Goal: Information Seeking & Learning: Understand process/instructions

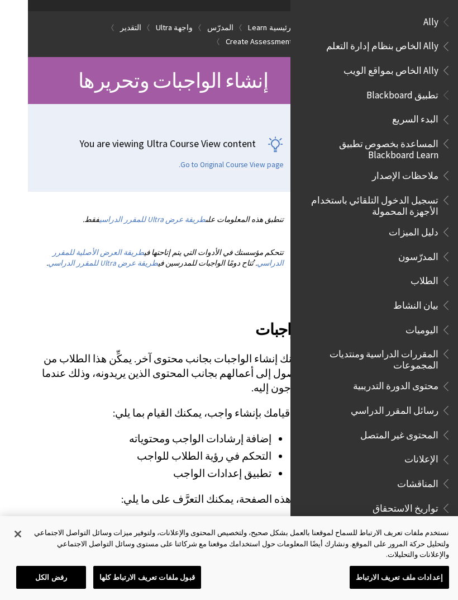
click at [107, 466] on li "تطبيق إعدادات الواجب" at bounding box center [155, 474] width 233 height 16
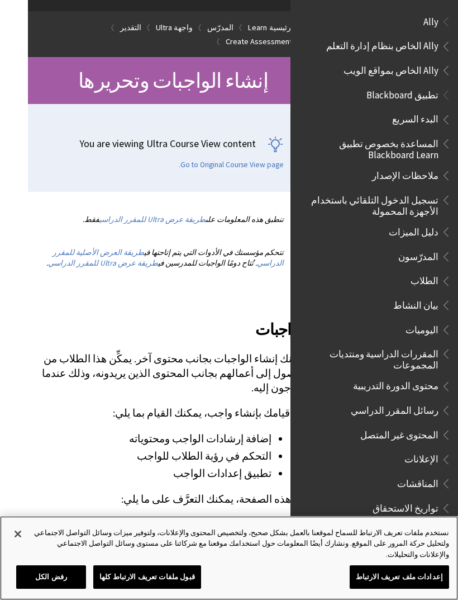
click at [172, 589] on button "قبول ملفات تعريف الارتباط كلها" at bounding box center [147, 576] width 108 height 23
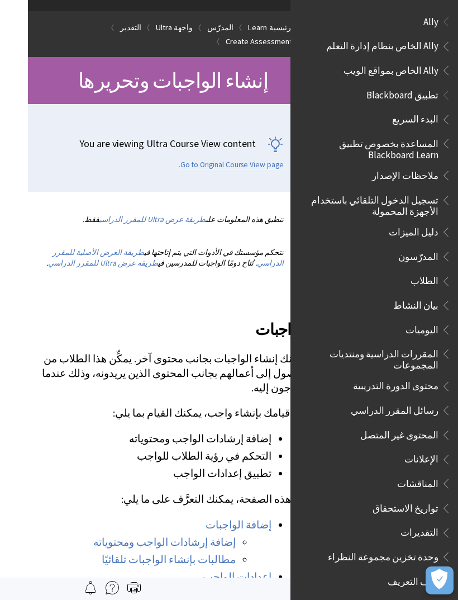
click at [44, 466] on li "تطبيق إعدادات الواجب" at bounding box center [155, 474] width 233 height 16
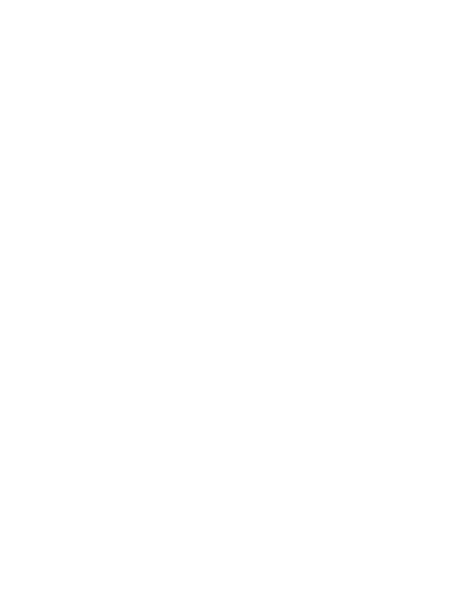
scroll to position [0, -5590]
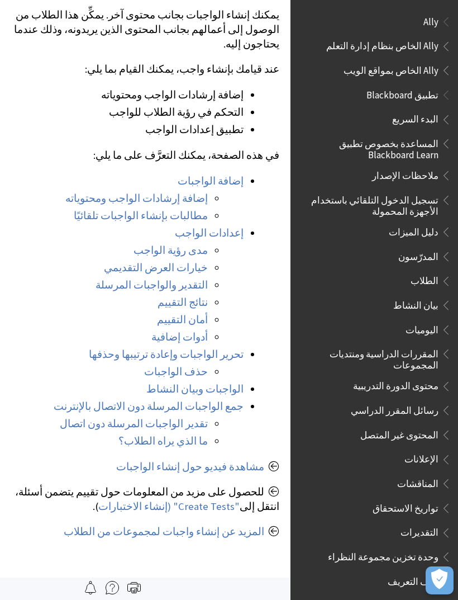
scroll to position [439, 0]
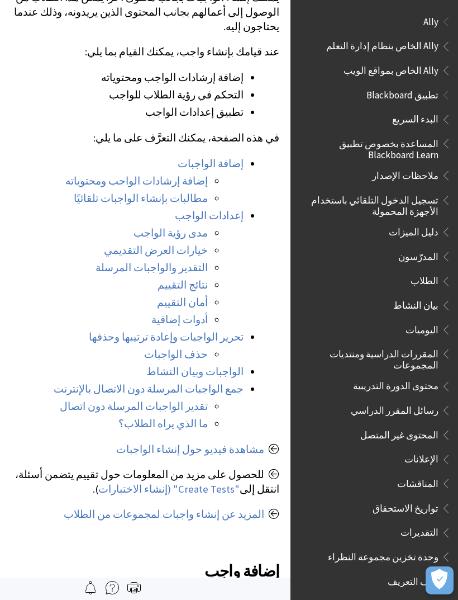
click at [231, 443] on link "مشاهدة فيديو حول إنشاء الواجبات" at bounding box center [190, 449] width 148 height 13
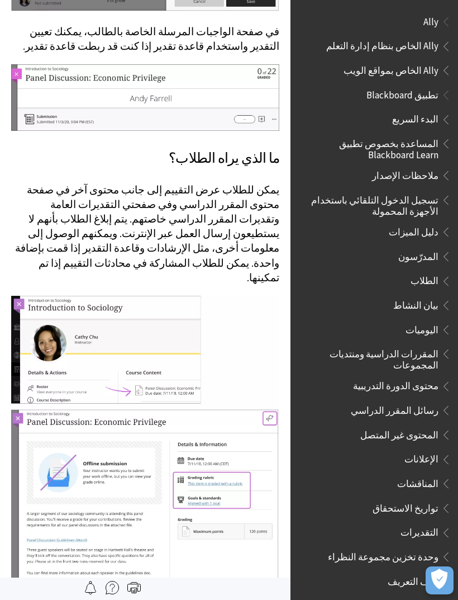
scroll to position [10487, 0]
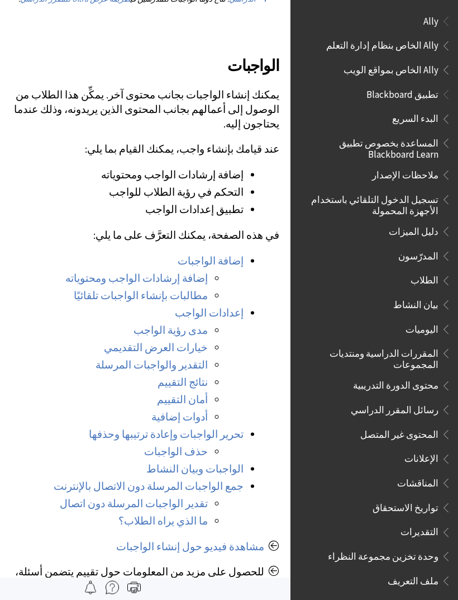
scroll to position [343, 0]
click at [201, 254] on link "إضافة الواجبات" at bounding box center [211, 260] width 66 height 13
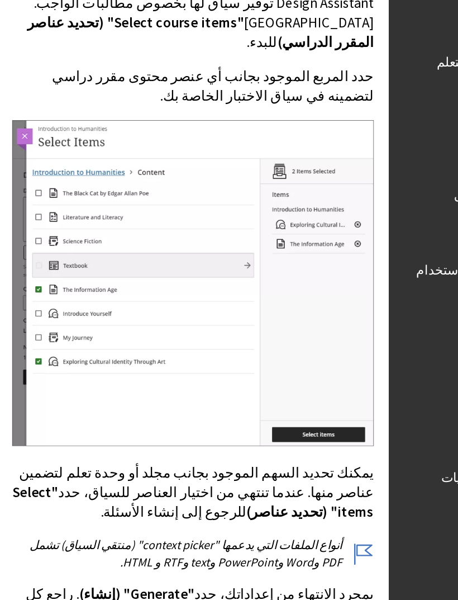
scroll to position [3028, 0]
